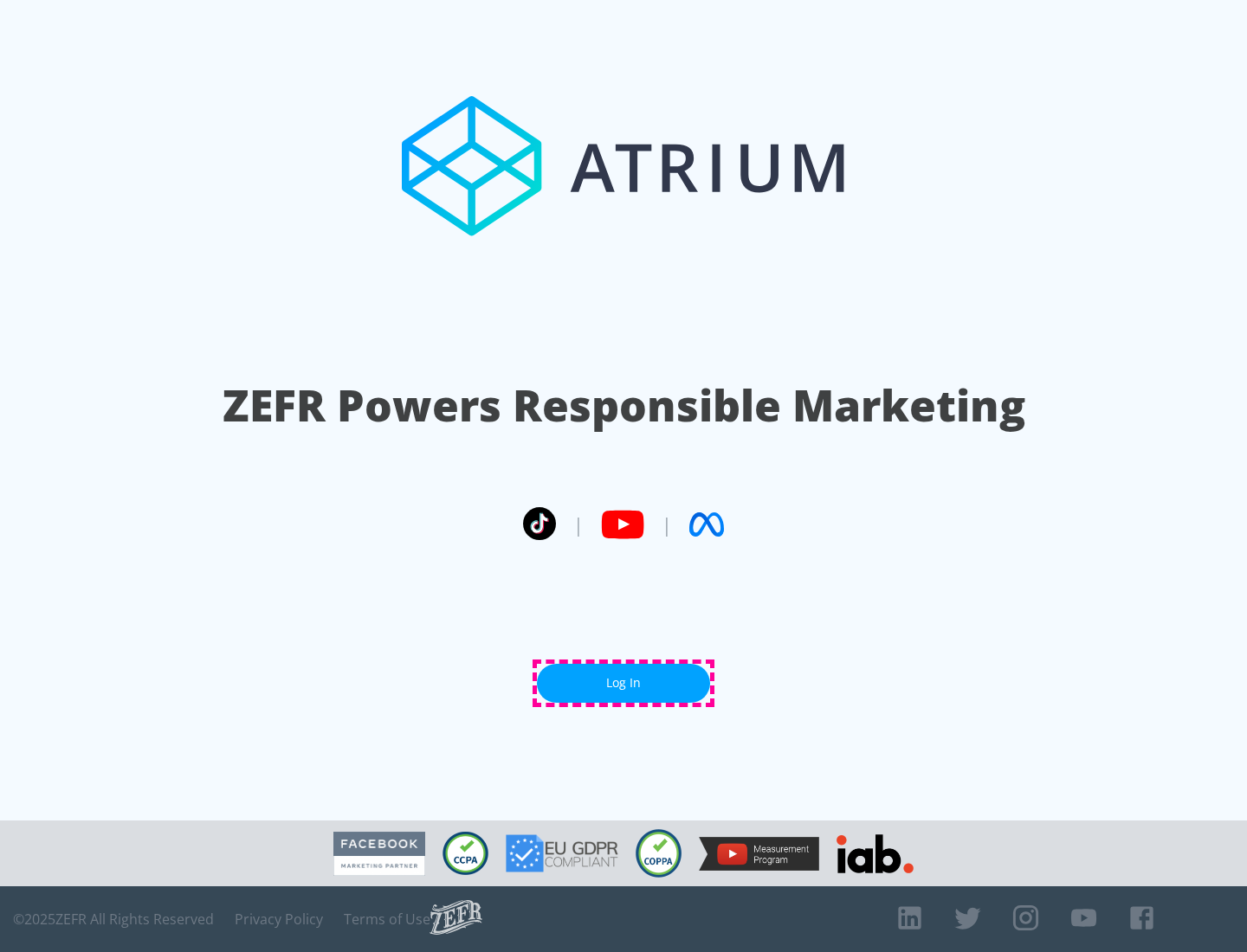
click at [624, 683] on link "Log In" at bounding box center [624, 683] width 174 height 39
